Goal: Task Accomplishment & Management: Use online tool/utility

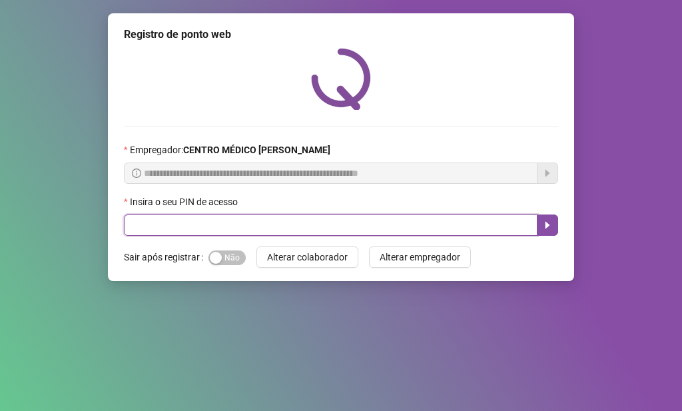
click at [259, 224] on input "text" at bounding box center [331, 225] width 414 height 21
type input "*****"
click at [551, 223] on icon "caret-right" at bounding box center [548, 225] width 11 height 11
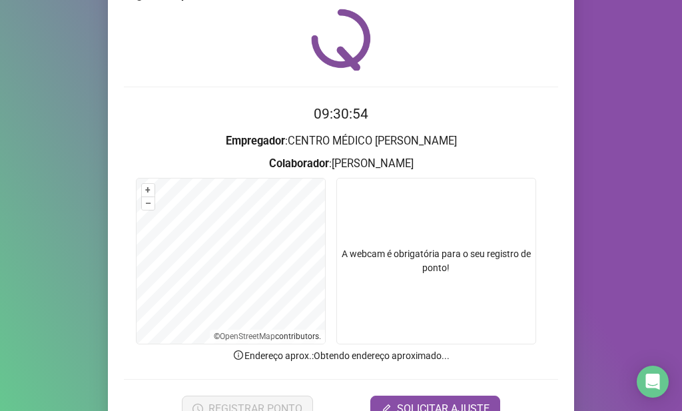
scroll to position [109, 0]
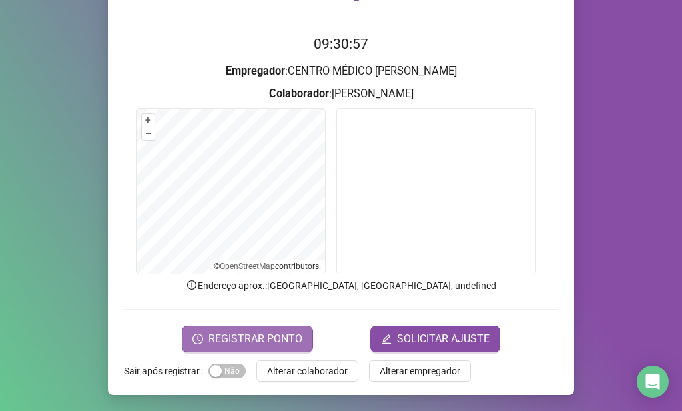
click at [271, 333] on span "REGISTRAR PONTO" at bounding box center [256, 339] width 94 height 16
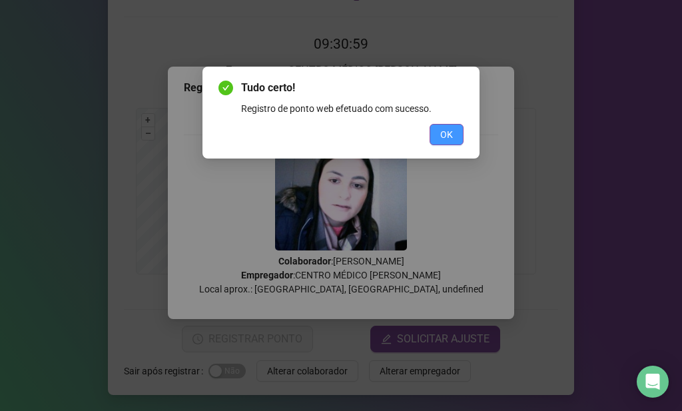
click at [445, 133] on span "OK" at bounding box center [447, 134] width 13 height 15
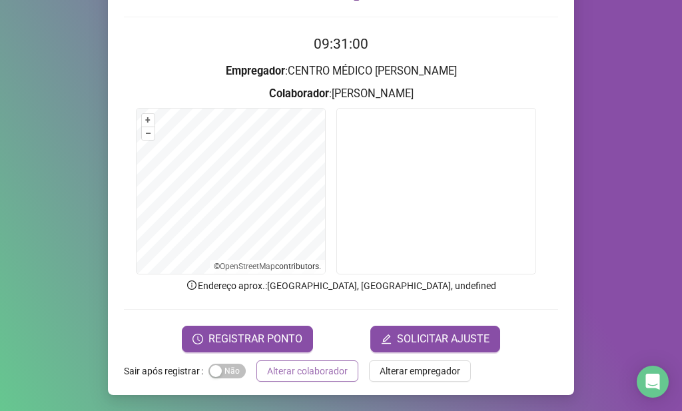
click at [339, 373] on span "Alterar colaborador" at bounding box center [307, 371] width 81 height 15
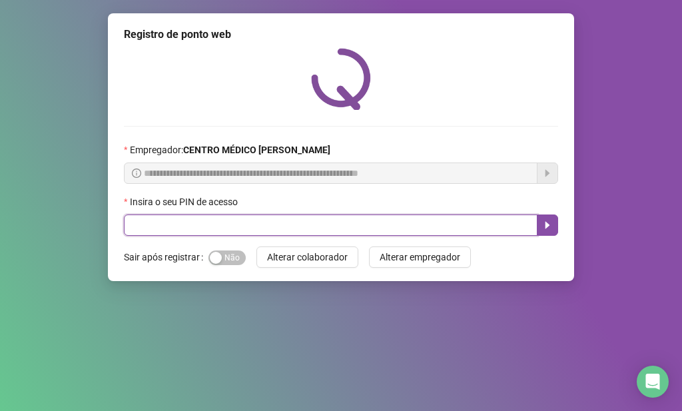
click at [361, 231] on input "text" at bounding box center [331, 225] width 414 height 21
type input "*****"
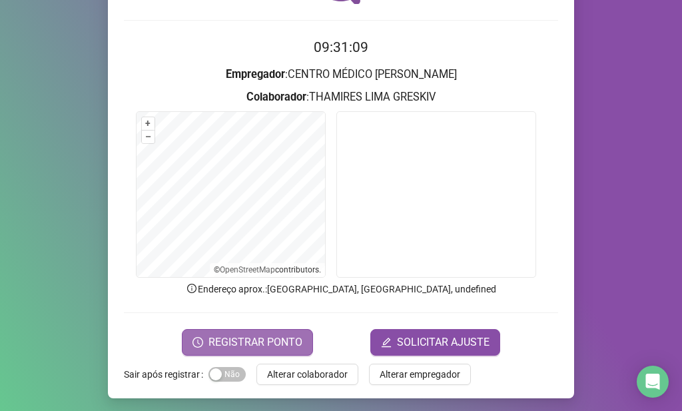
scroll to position [109, 0]
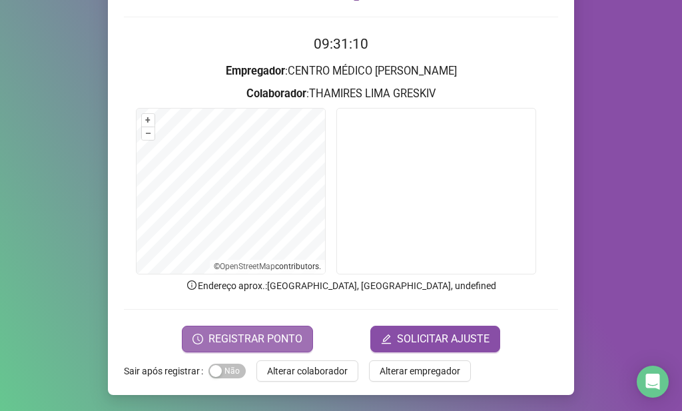
click at [255, 336] on span "REGISTRAR PONTO" at bounding box center [256, 339] width 94 height 16
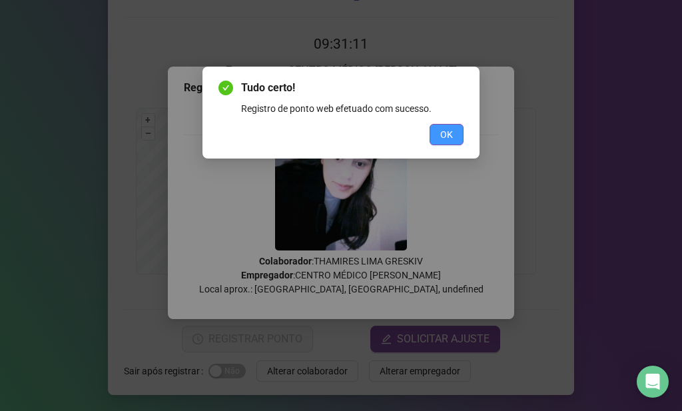
click at [437, 127] on button "OK" at bounding box center [447, 134] width 34 height 21
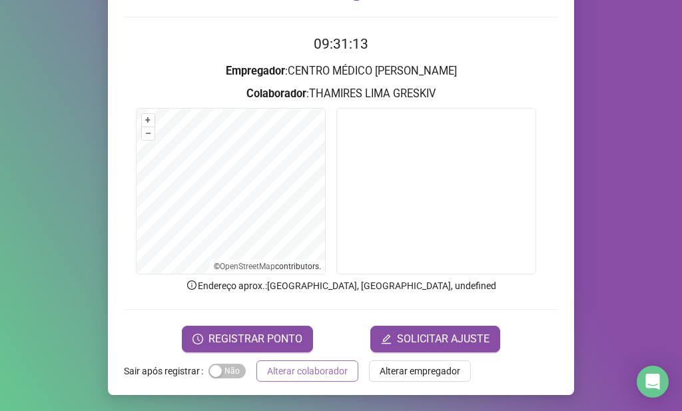
click at [333, 371] on span "Alterar colaborador" at bounding box center [307, 371] width 81 height 15
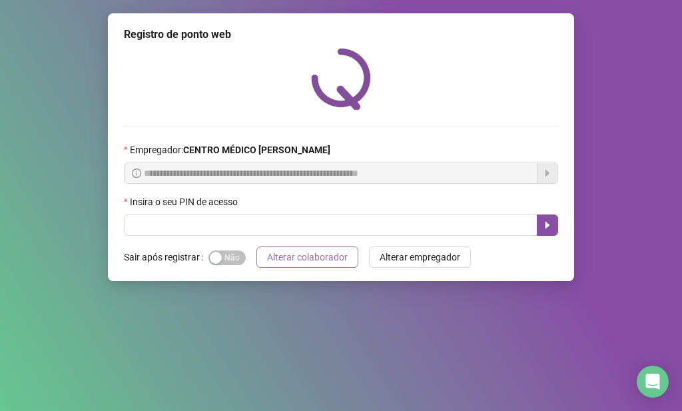
scroll to position [0, 0]
